Goal: Information Seeking & Learning: Stay updated

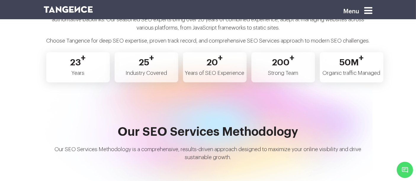
scroll to position [1210, 0]
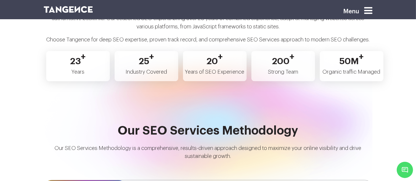
click at [372, 11] on icon at bounding box center [369, 10] width 8 height 9
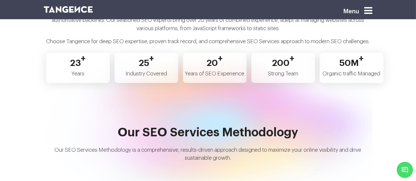
scroll to position [1210, 0]
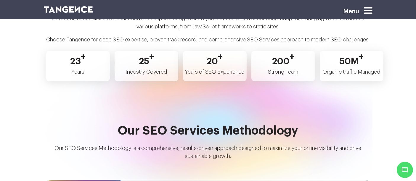
click at [370, 9] on icon at bounding box center [369, 10] width 8 height 9
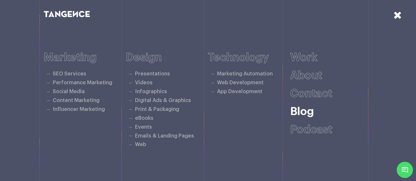
click at [307, 111] on link "Blog" at bounding box center [302, 111] width 24 height 11
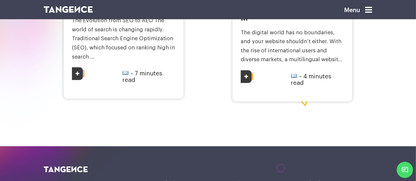
scroll to position [1004, 0]
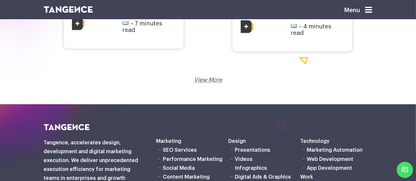
scroll to position [1054, 0]
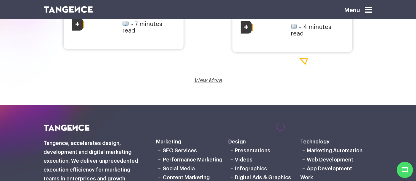
click at [205, 80] on link "View More" at bounding box center [208, 81] width 28 height 6
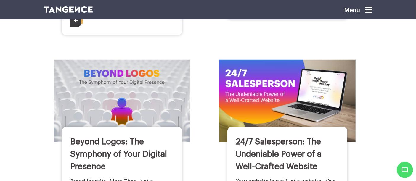
scroll to position [845, 0]
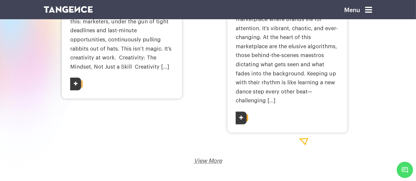
click at [212, 158] on link "View More" at bounding box center [208, 161] width 28 height 6
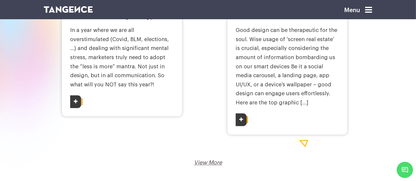
scroll to position [1234, 0]
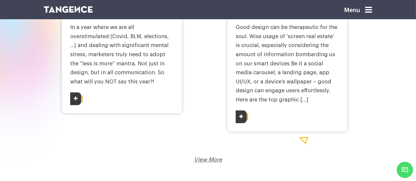
click at [212, 157] on link "View More" at bounding box center [208, 160] width 28 height 6
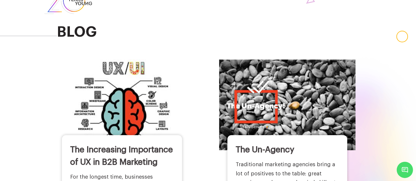
scroll to position [0, 0]
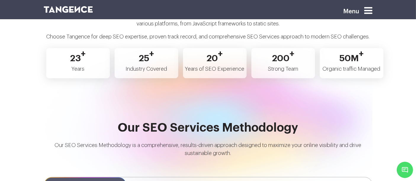
scroll to position [1210, 0]
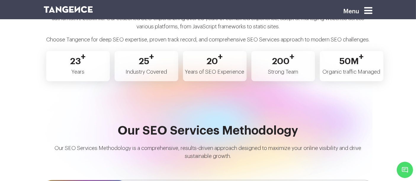
click at [370, 11] on icon at bounding box center [369, 10] width 8 height 9
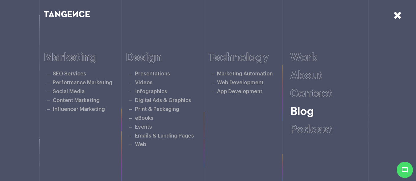
click at [306, 111] on link "Blog" at bounding box center [302, 111] width 24 height 11
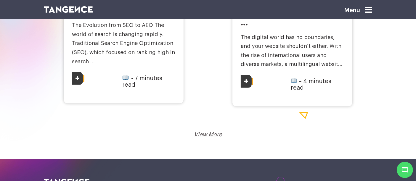
scroll to position [1000, 0]
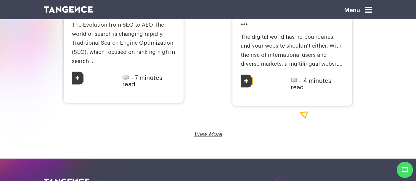
click at [209, 134] on link "View More" at bounding box center [208, 135] width 28 height 6
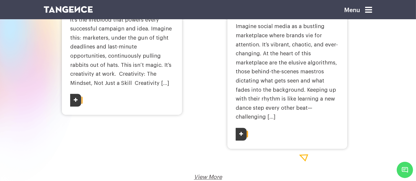
scroll to position [1262, 0]
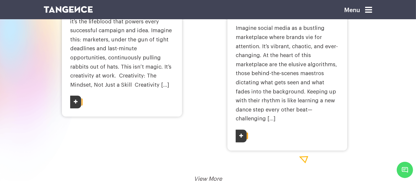
click at [207, 176] on link "View More" at bounding box center [208, 179] width 28 height 6
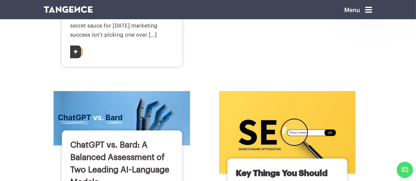
scroll to position [282, 0]
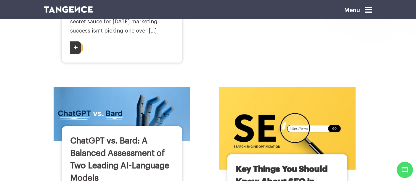
click at [256, 151] on img at bounding box center [288, 128] width 150 height 91
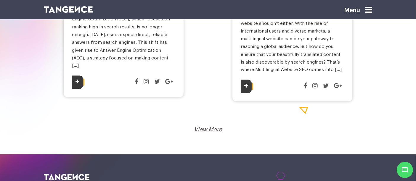
scroll to position [1059, 0]
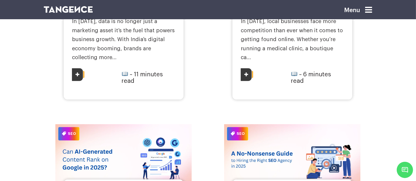
scroll to position [580, 0]
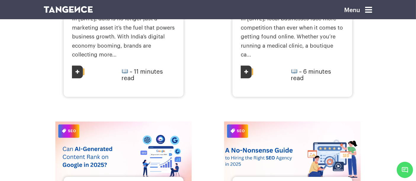
click at [257, 135] on img at bounding box center [293, 157] width 150 height 78
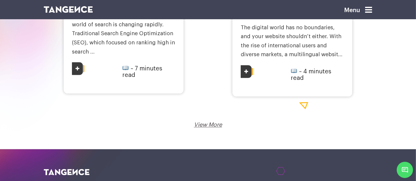
scroll to position [1010, 0]
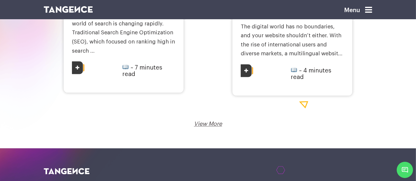
click at [211, 124] on link "View More" at bounding box center [208, 125] width 28 height 6
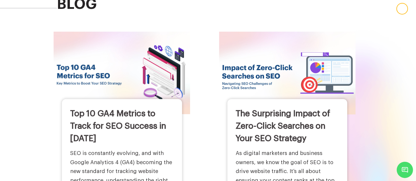
scroll to position [0, 0]
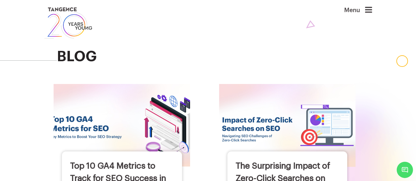
click at [135, 142] on img at bounding box center [122, 125] width 150 height 91
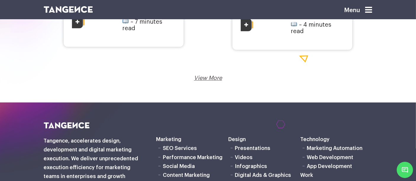
scroll to position [1056, 0]
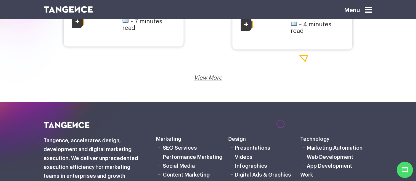
click at [205, 76] on link "View More" at bounding box center [208, 78] width 28 height 6
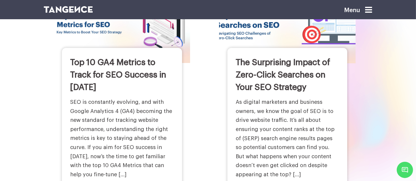
scroll to position [104, 0]
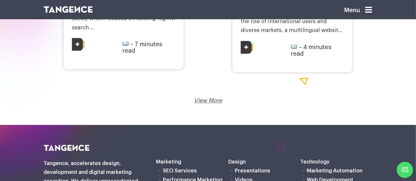
scroll to position [1039, 0]
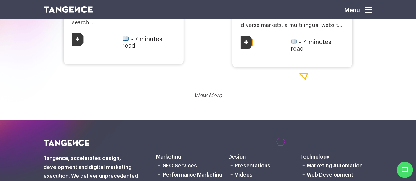
click at [207, 93] on link "View More" at bounding box center [208, 96] width 28 height 6
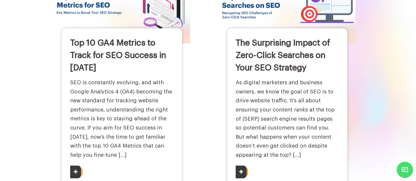
scroll to position [0, 0]
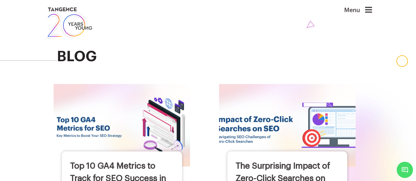
click at [256, 134] on img at bounding box center [288, 125] width 150 height 91
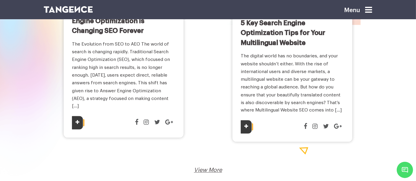
scroll to position [1019, 0]
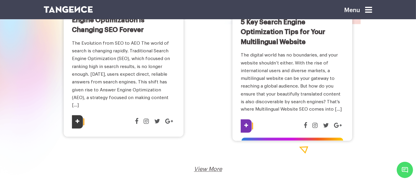
click at [271, 68] on p "The digital world has no boundaries, and your website shouldn’t either. With th…" at bounding box center [292, 82] width 103 height 62
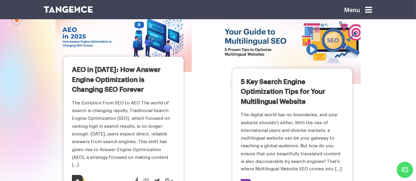
scroll to position [909, 0]
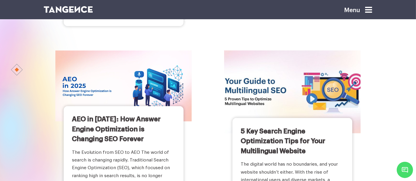
click at [271, 68] on img at bounding box center [293, 92] width 150 height 91
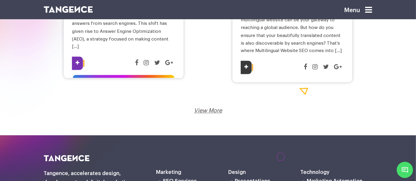
scroll to position [1076, 0]
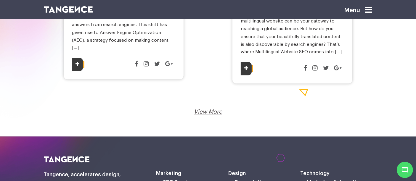
click at [209, 109] on link "View More" at bounding box center [208, 112] width 28 height 6
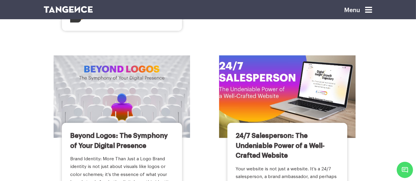
scroll to position [1828, 0]
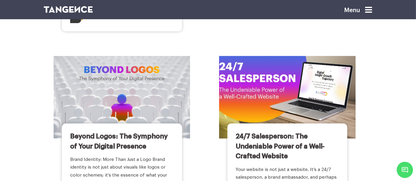
click at [263, 76] on img at bounding box center [288, 97] width 150 height 91
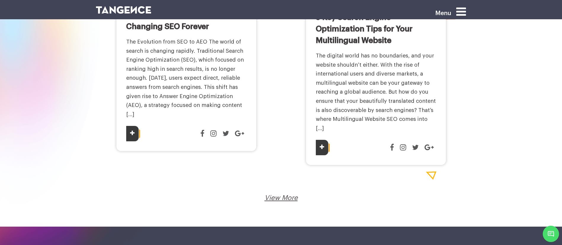
scroll to position [1204, 0]
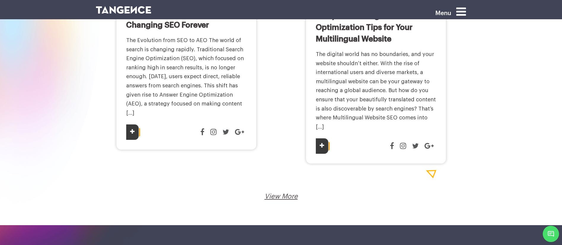
click at [283, 181] on link "View More" at bounding box center [281, 196] width 33 height 7
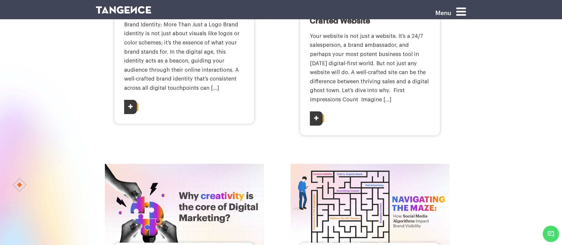
scroll to position [2313, 0]
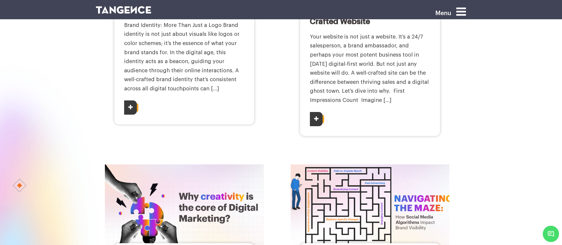
click at [340, 160] on img at bounding box center [370, 213] width 175 height 106
